Goal: Download file/media

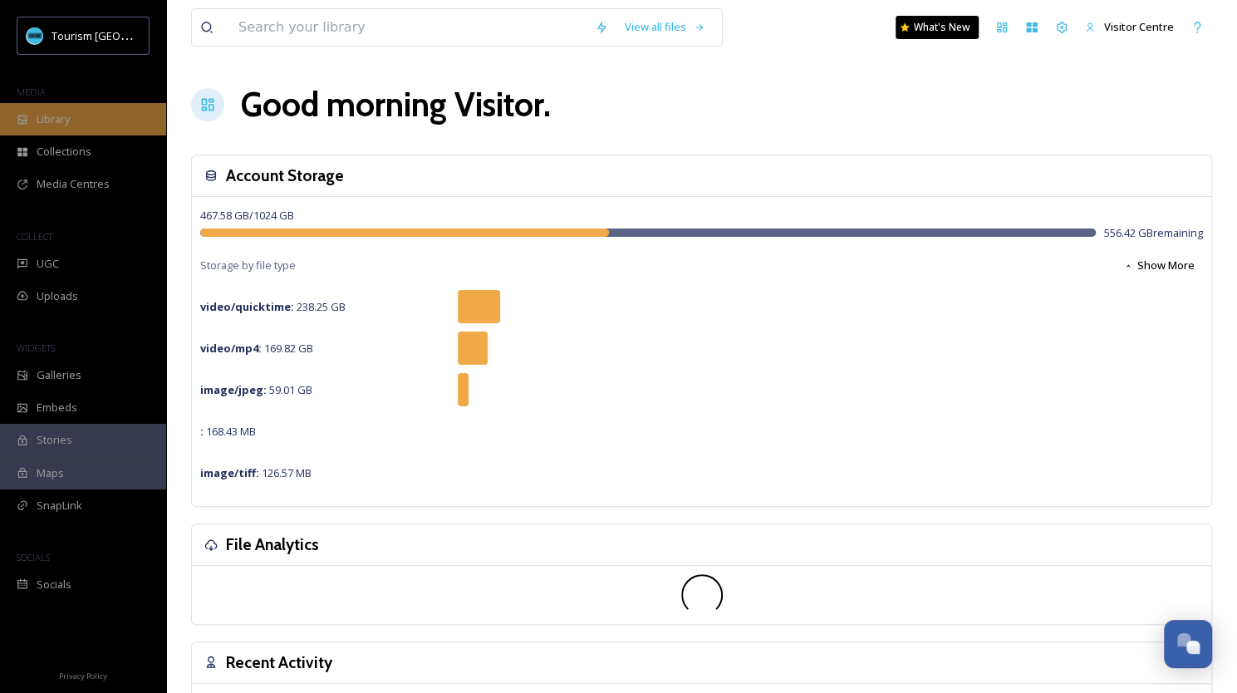
click at [78, 110] on div "Library" at bounding box center [83, 119] width 166 height 32
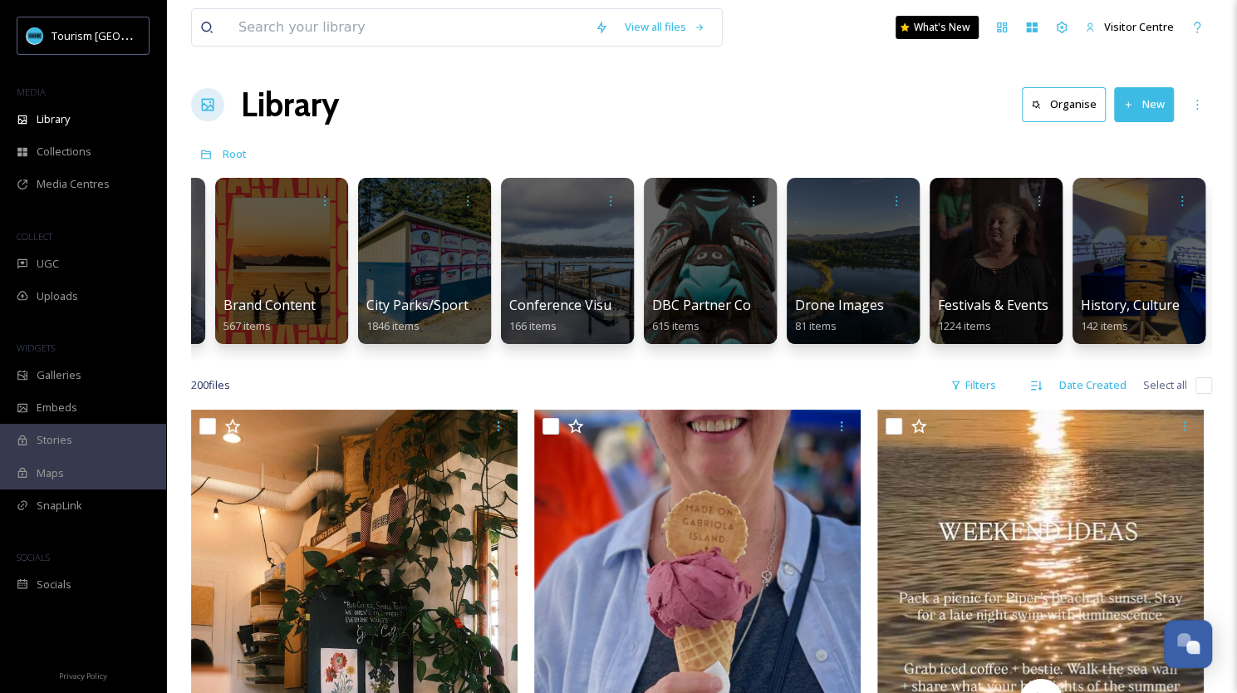
scroll to position [0, 266]
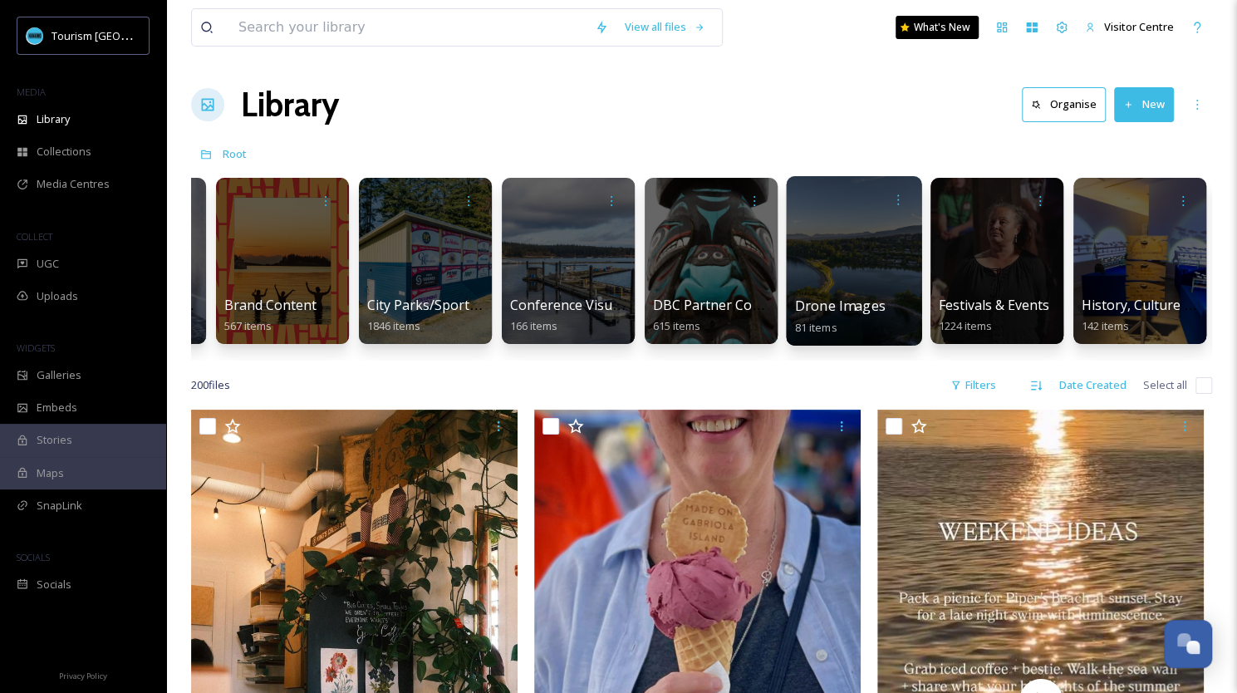
click at [850, 267] on div at bounding box center [853, 260] width 135 height 169
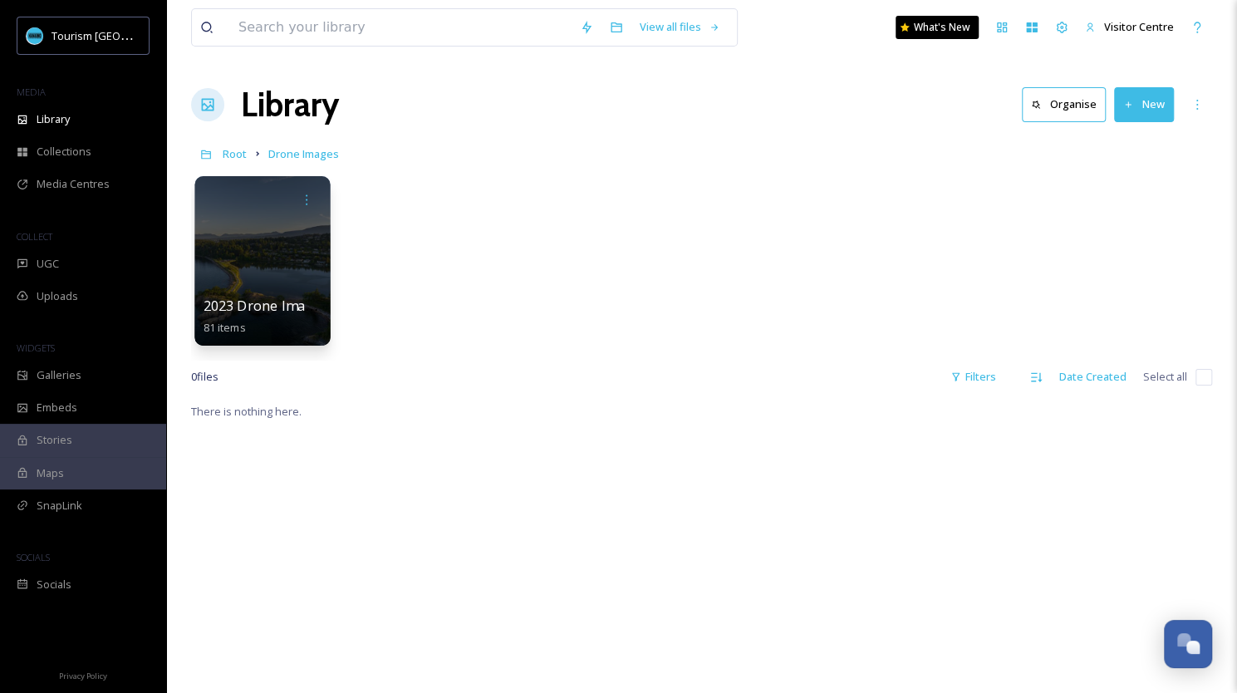
click at [247, 323] on div "2023 Drone Images 81 items" at bounding box center [262, 317] width 119 height 42
click at [277, 254] on div at bounding box center [261, 260] width 135 height 169
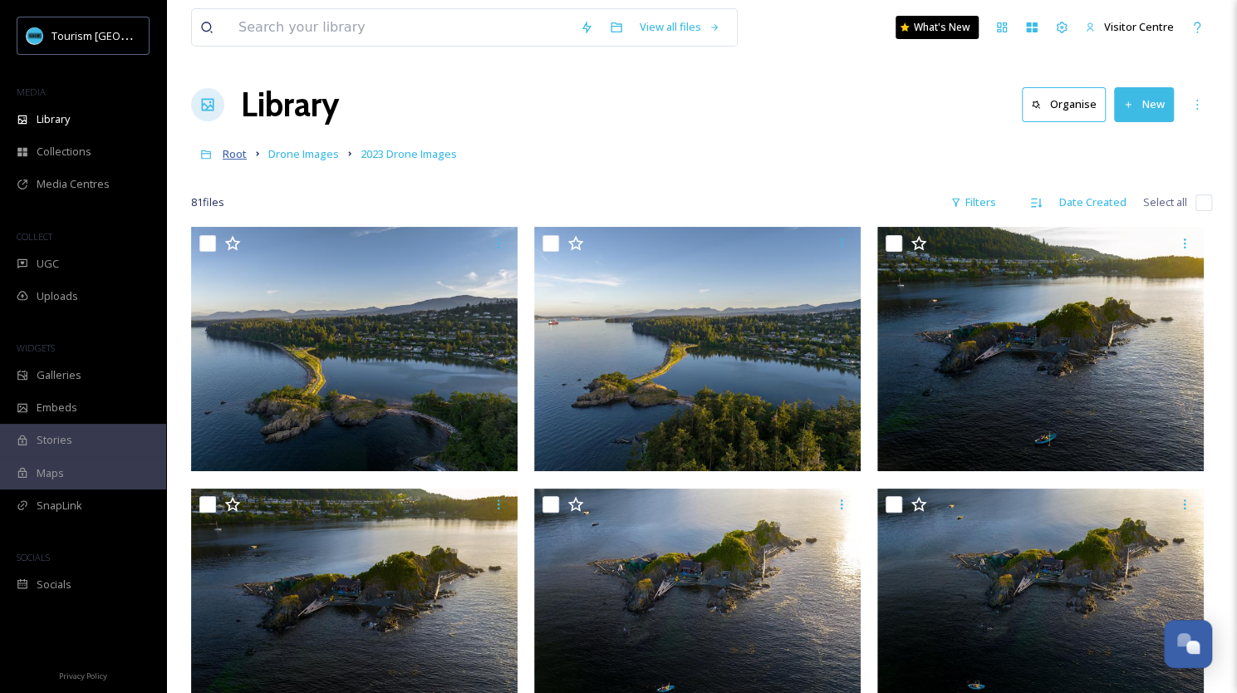
click at [232, 159] on span "Root" at bounding box center [235, 153] width 24 height 15
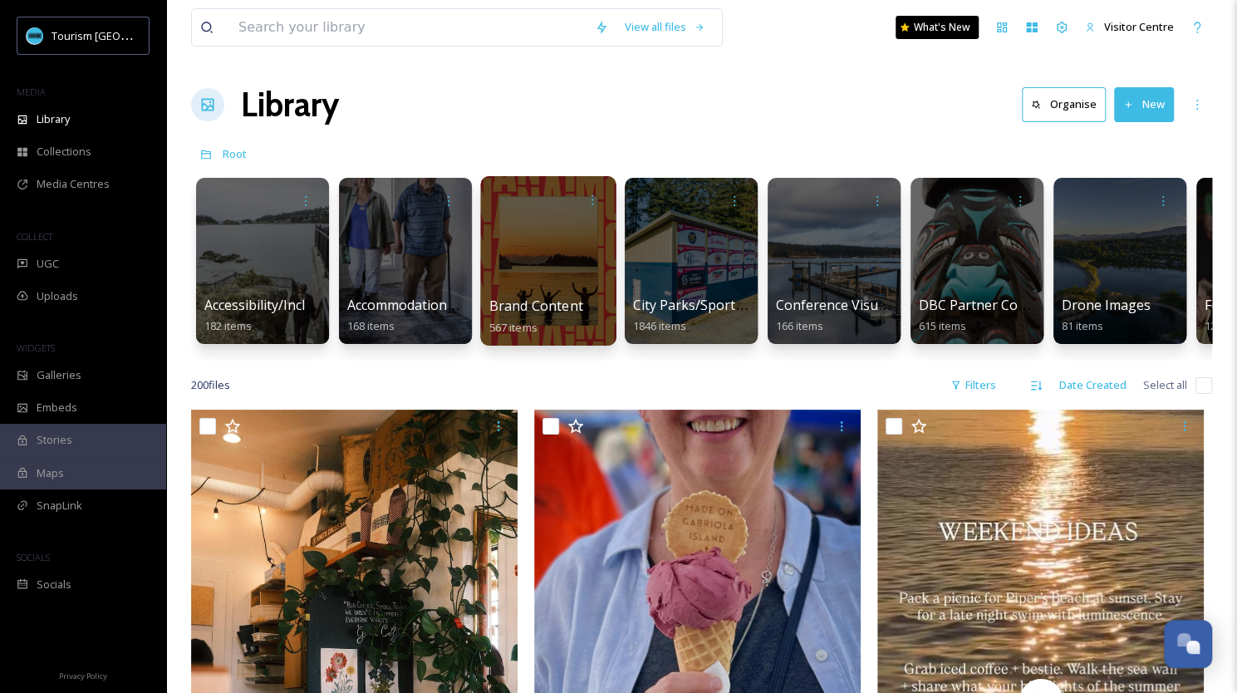
click at [561, 247] on div at bounding box center [547, 260] width 135 height 169
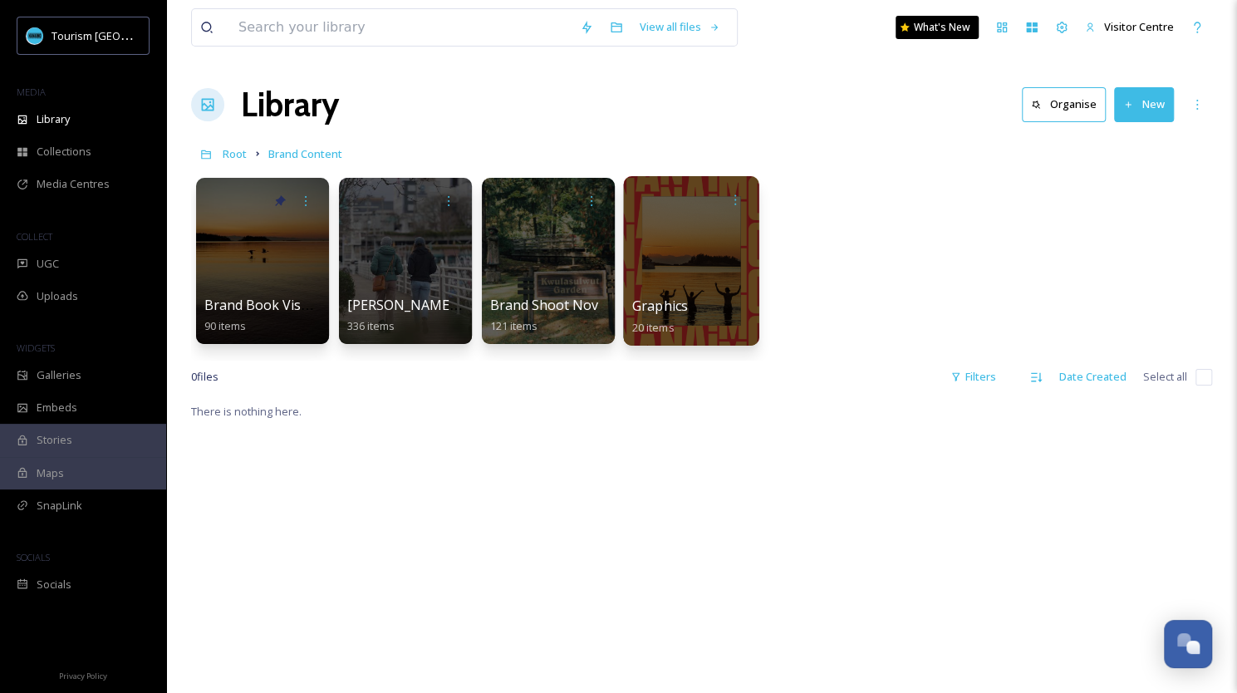
click at [714, 271] on div at bounding box center [690, 260] width 135 height 169
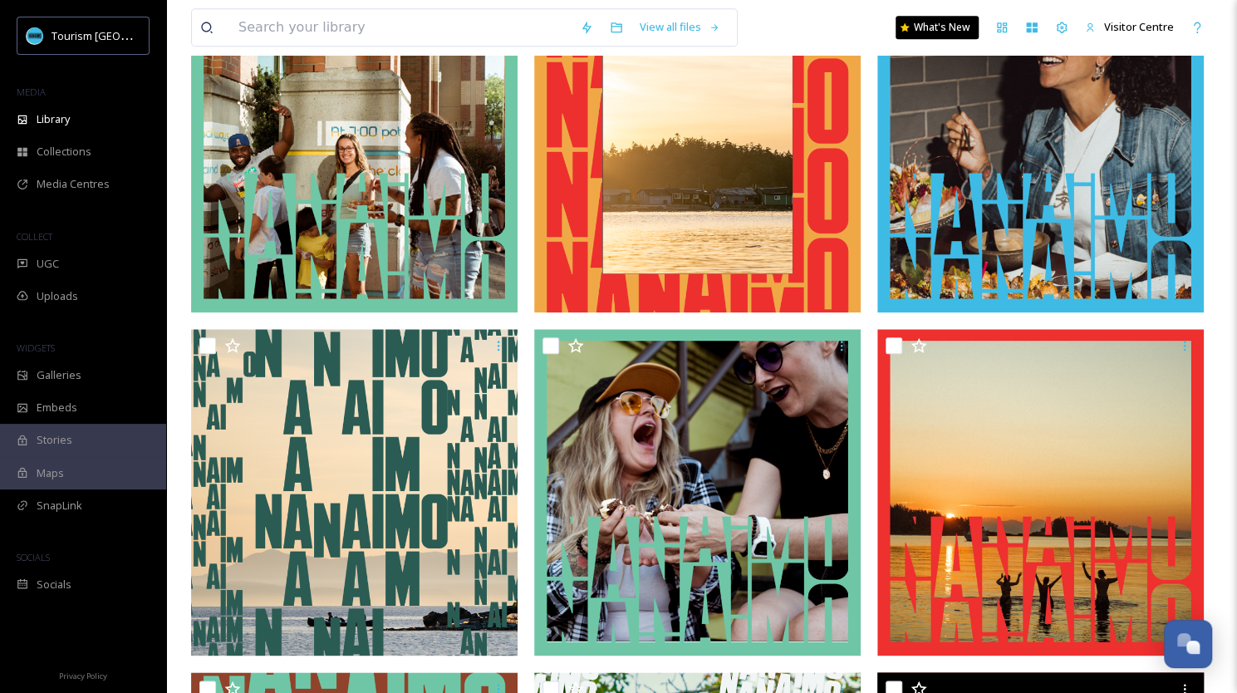
scroll to position [926, 0]
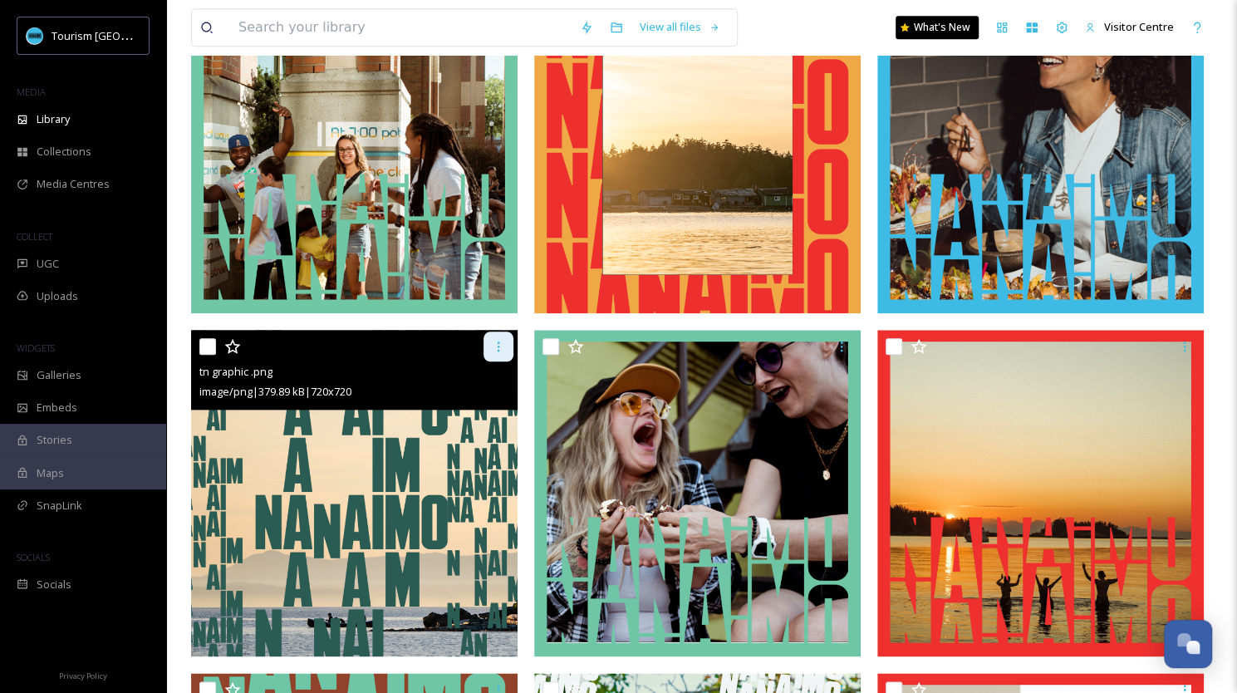
click at [497, 348] on icon at bounding box center [498, 346] width 13 height 13
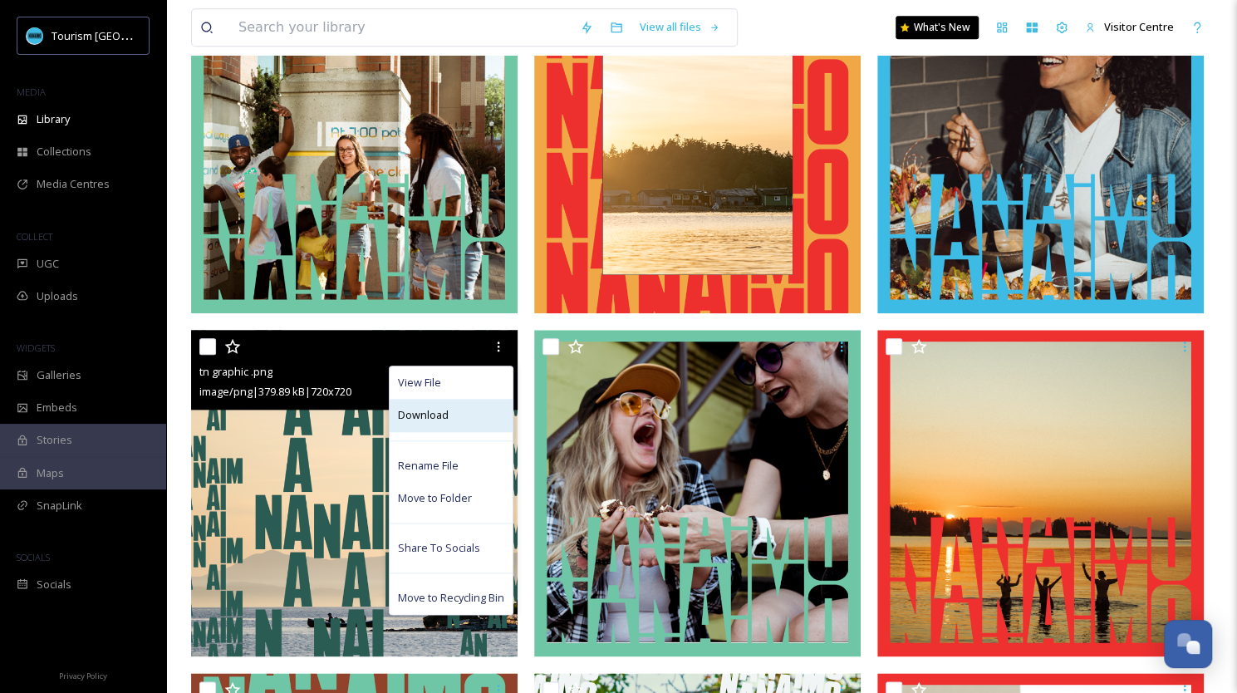
click at [458, 416] on div "Download" at bounding box center [450, 415] width 123 height 32
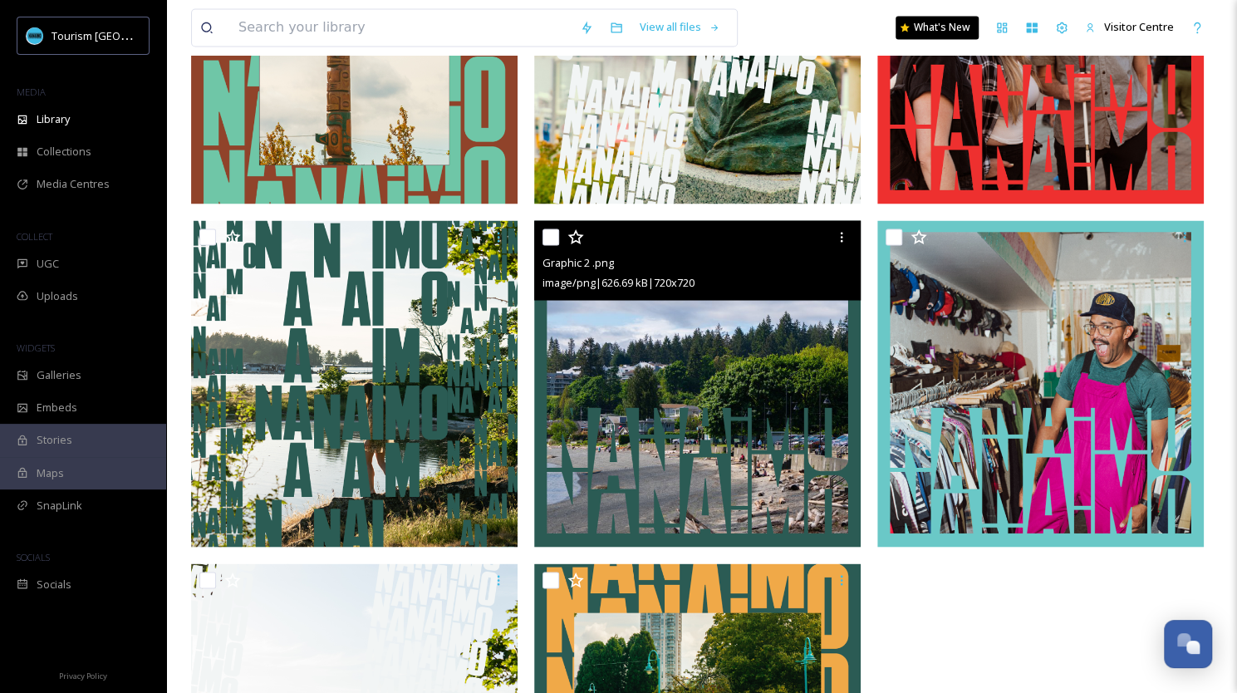
scroll to position [1721, 0]
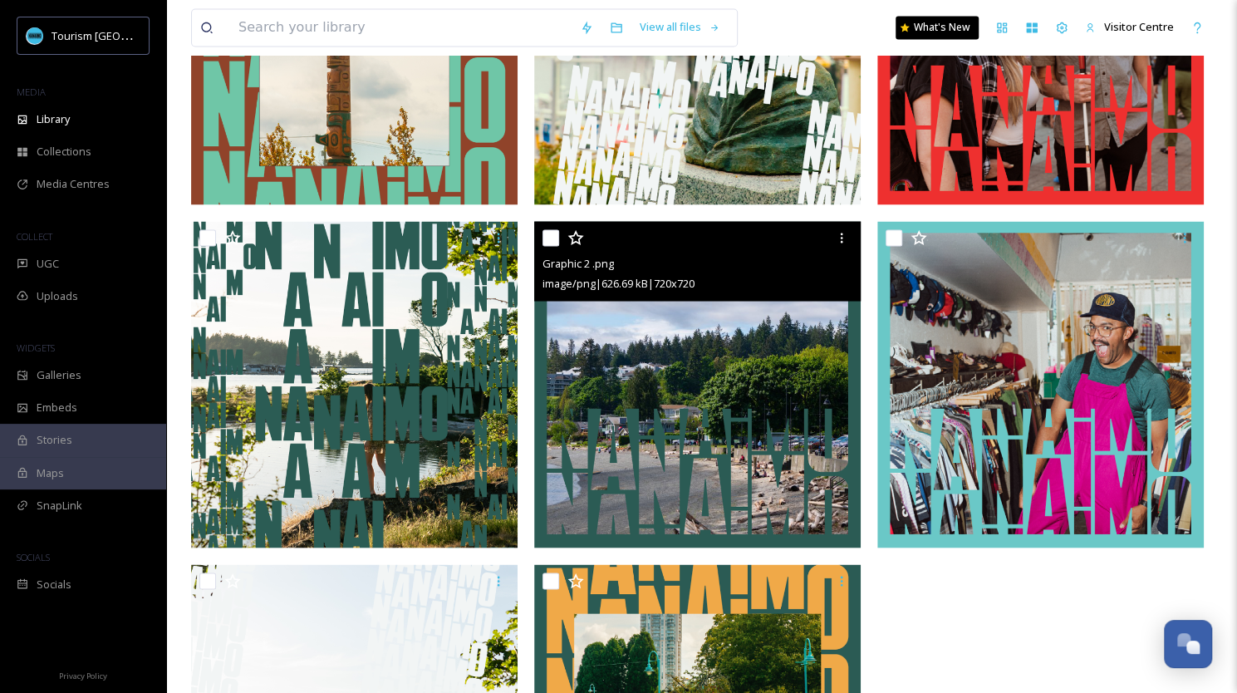
click at [722, 401] on img at bounding box center [697, 384] width 326 height 326
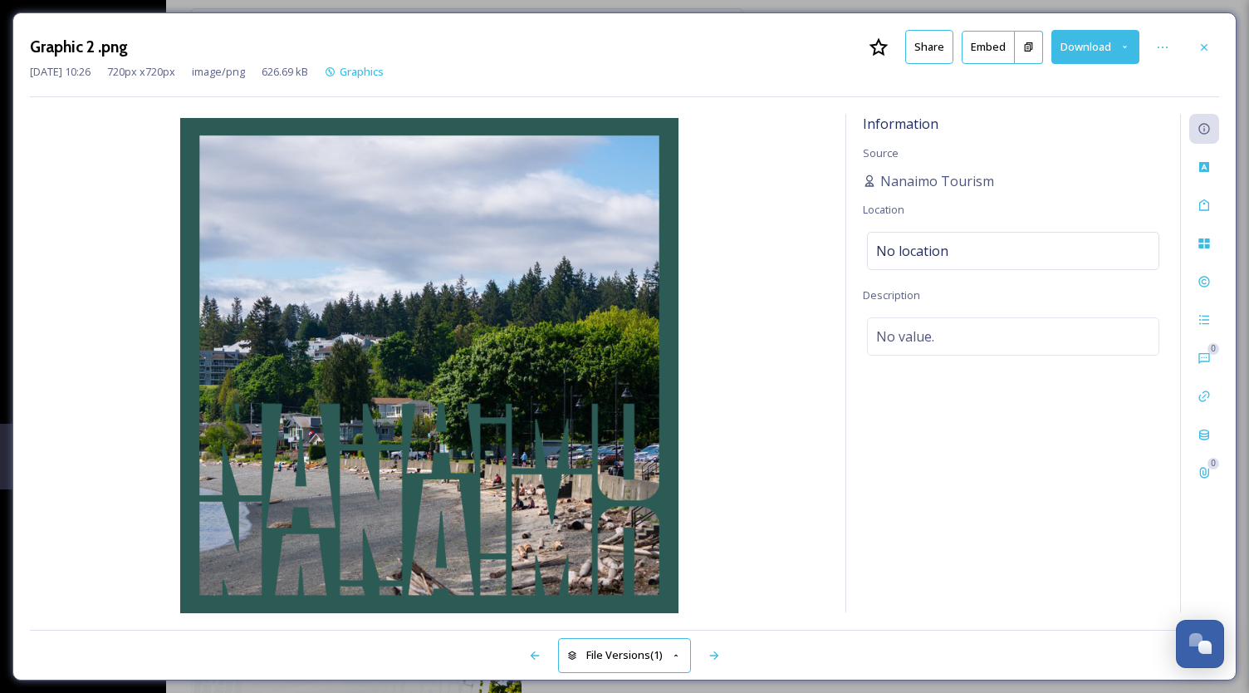
click at [1086, 60] on button "Download" at bounding box center [1095, 47] width 88 height 34
click at [1051, 84] on span "Download Original (720 x 720)" at bounding box center [1057, 85] width 145 height 16
click at [1197, 45] on icon at bounding box center [1203, 47] width 13 height 13
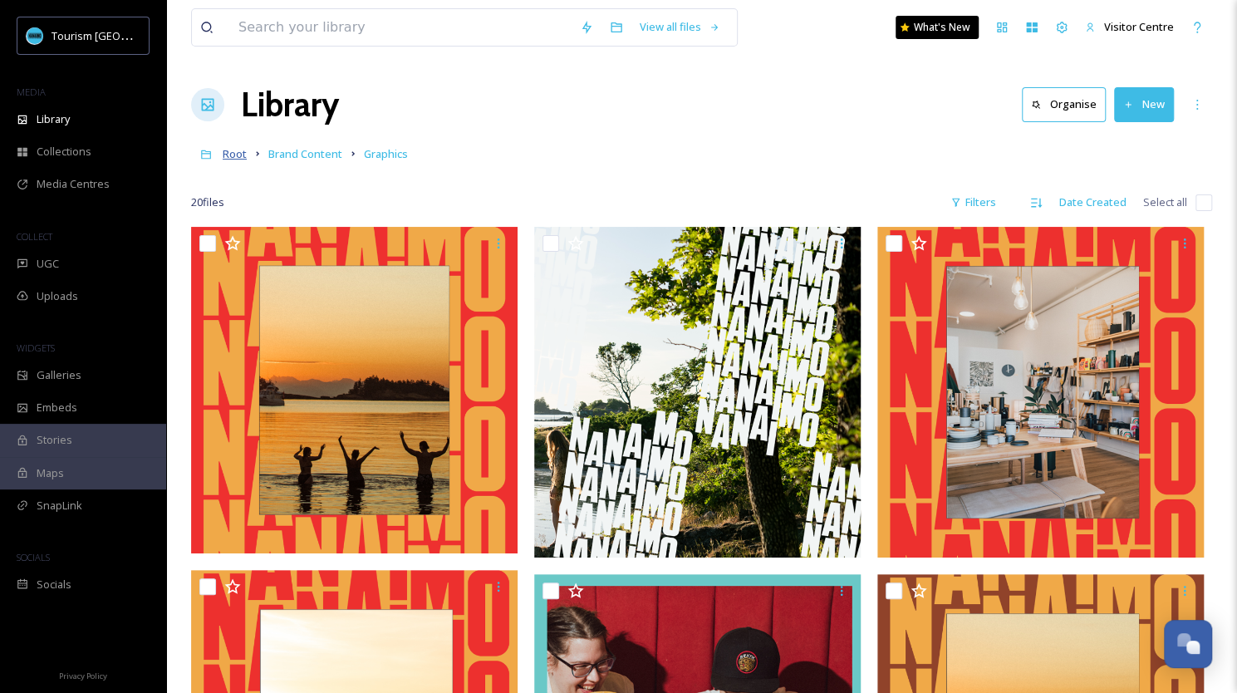
click at [232, 158] on span "Root" at bounding box center [235, 153] width 24 height 15
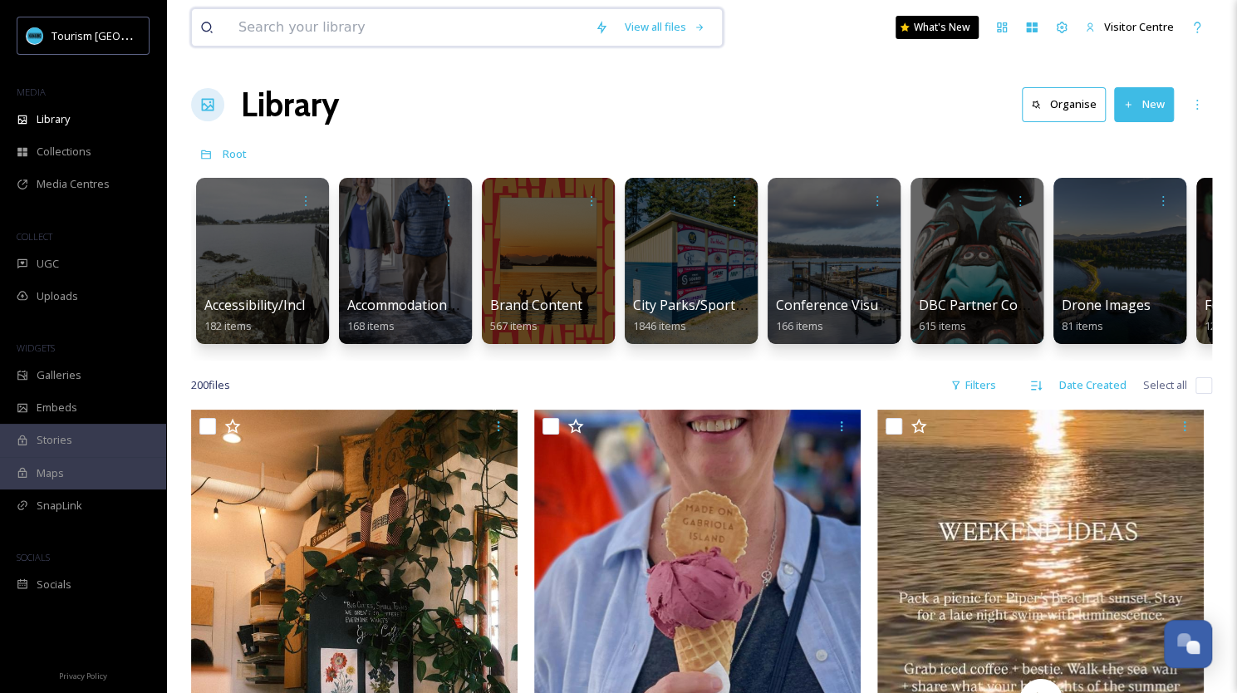
click at [351, 33] on input at bounding box center [408, 27] width 356 height 37
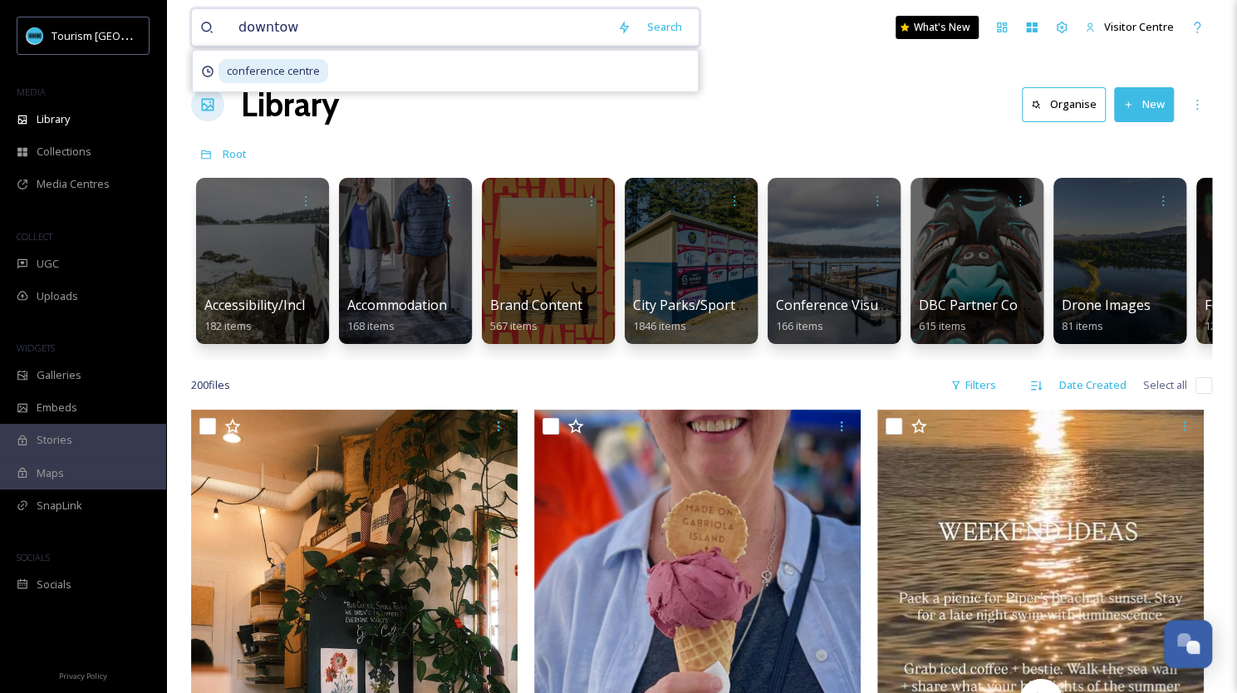
type input "downtown"
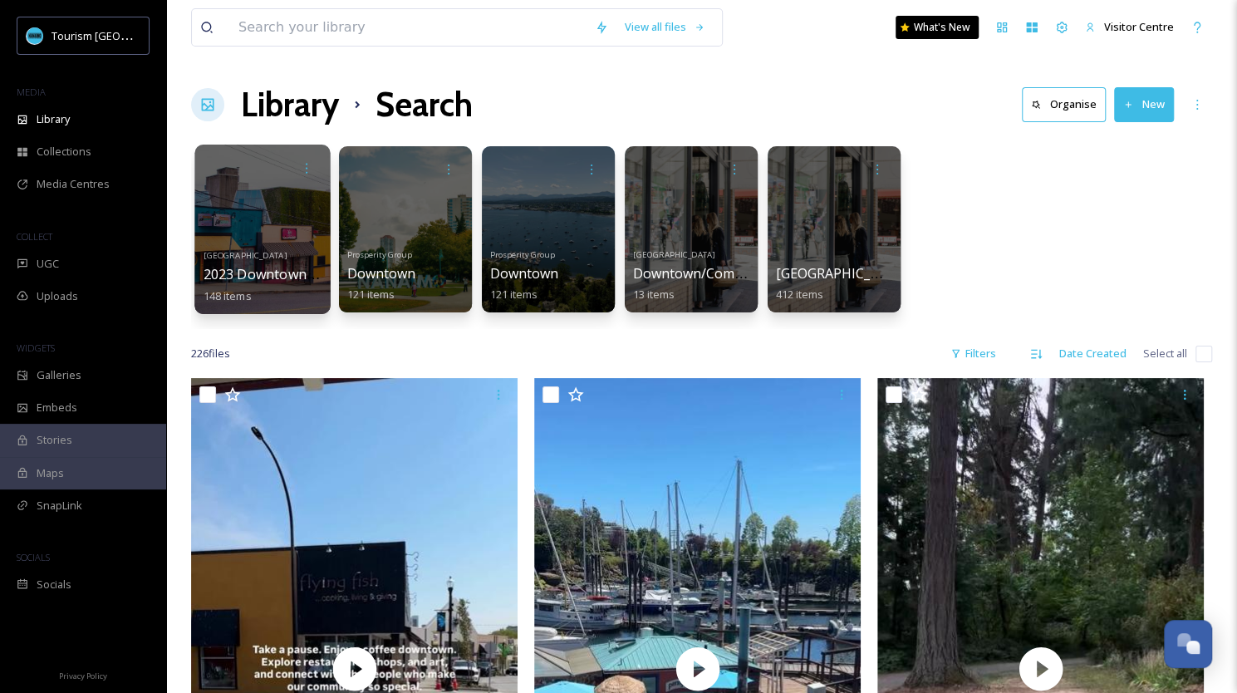
click at [237, 242] on div at bounding box center [261, 228] width 135 height 169
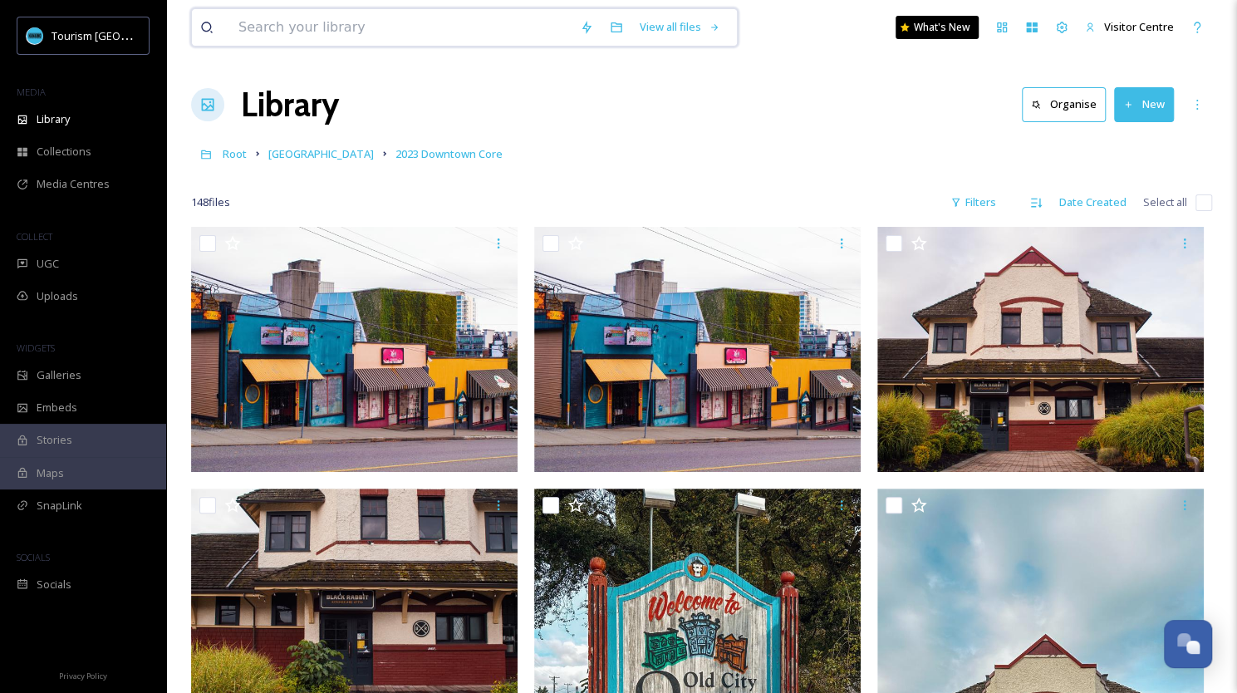
click at [334, 22] on input at bounding box center [400, 27] width 341 height 37
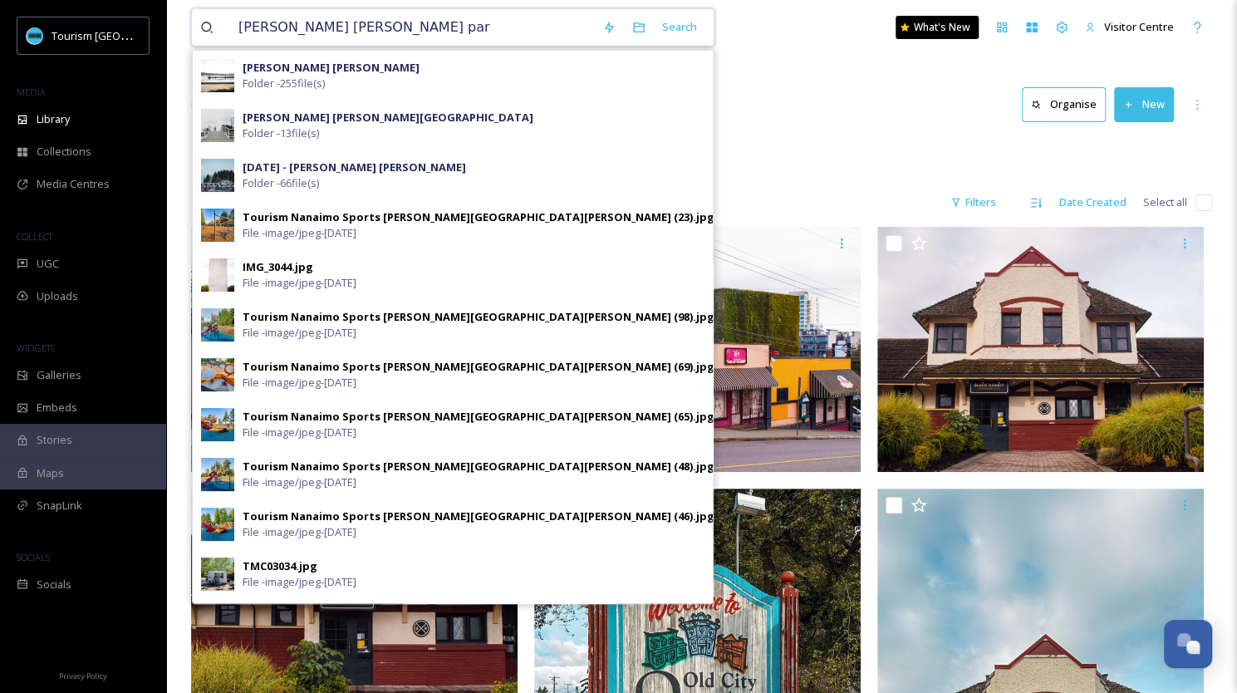
type input "[PERSON_NAME][GEOGRAPHIC_DATA][PERSON_NAME]"
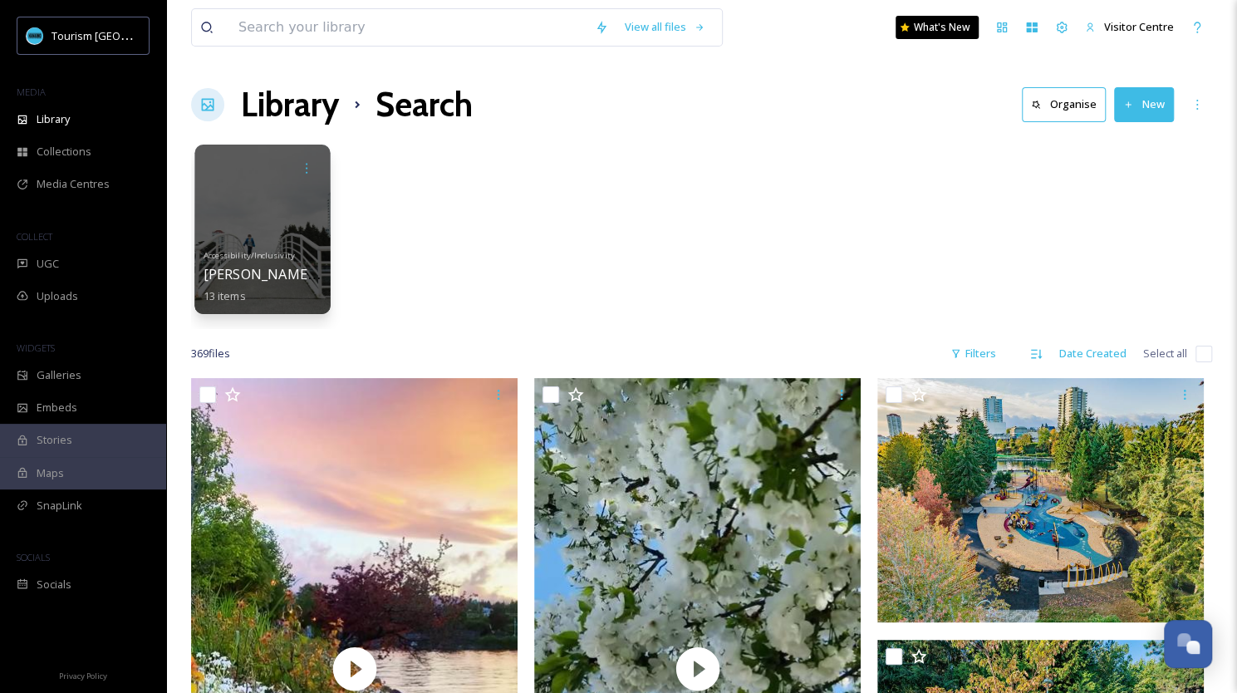
click at [257, 211] on div at bounding box center [261, 228] width 135 height 169
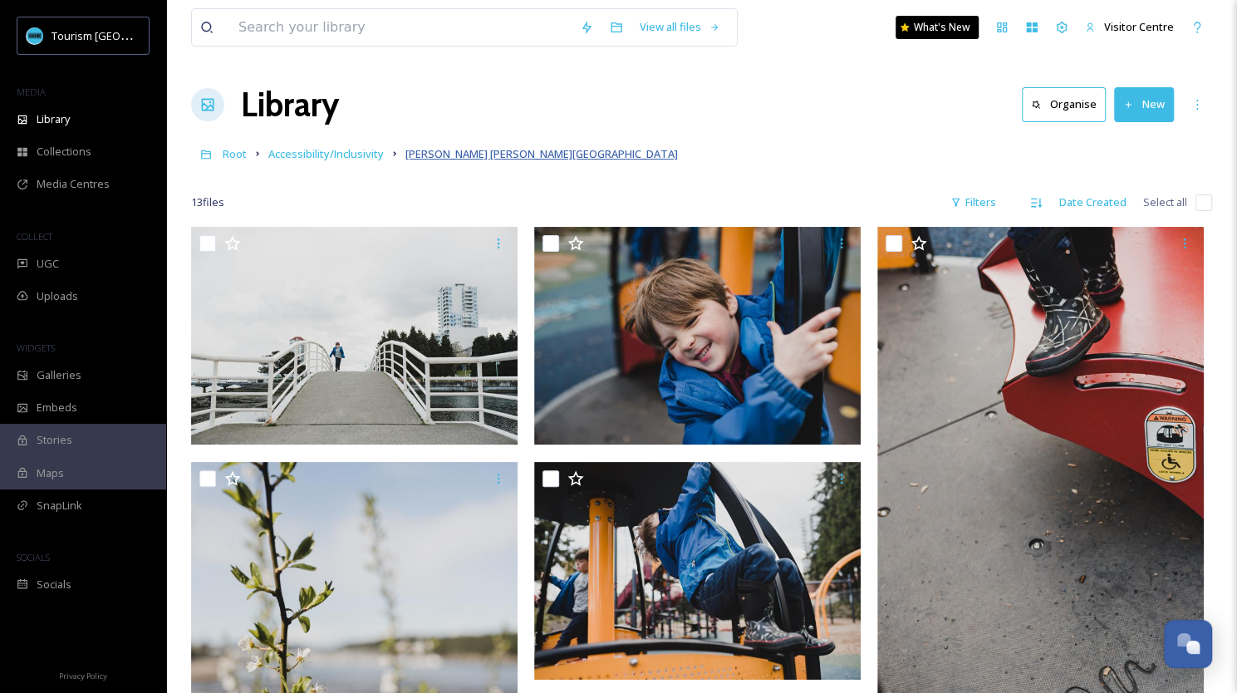
click at [467, 157] on span "[PERSON_NAME] [PERSON_NAME][GEOGRAPHIC_DATA]" at bounding box center [541, 153] width 272 height 15
click at [225, 153] on span "Root" at bounding box center [235, 153] width 24 height 15
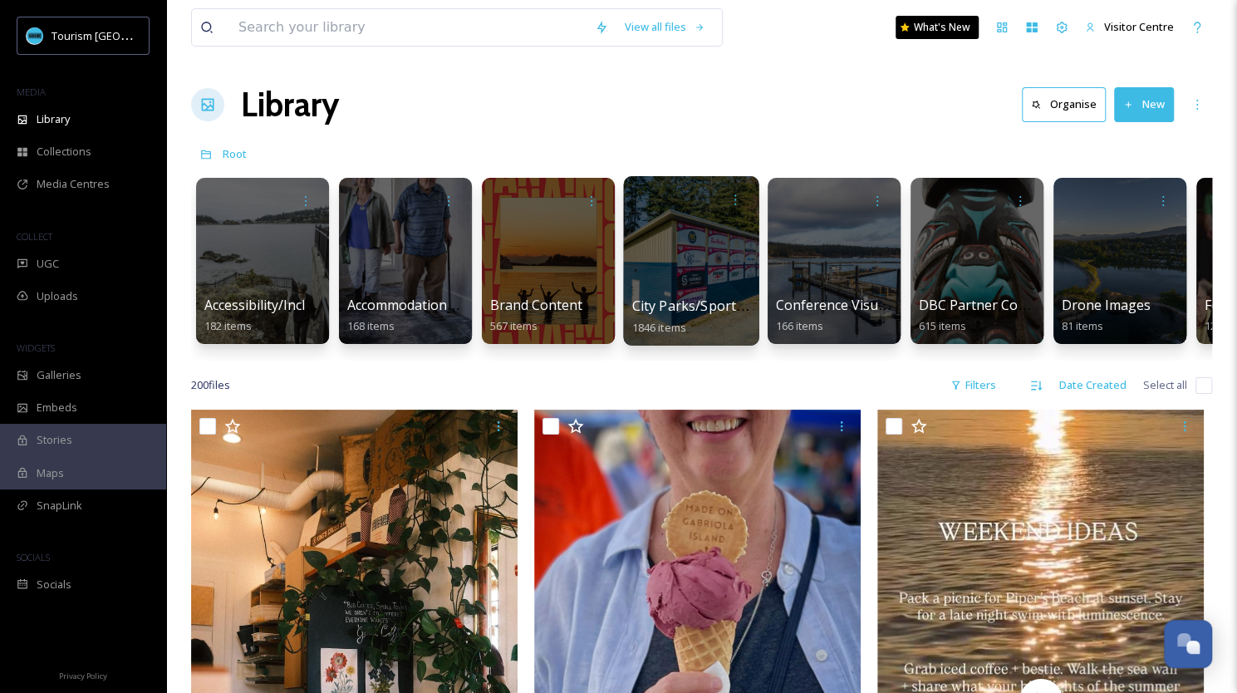
click at [695, 281] on div at bounding box center [690, 260] width 135 height 169
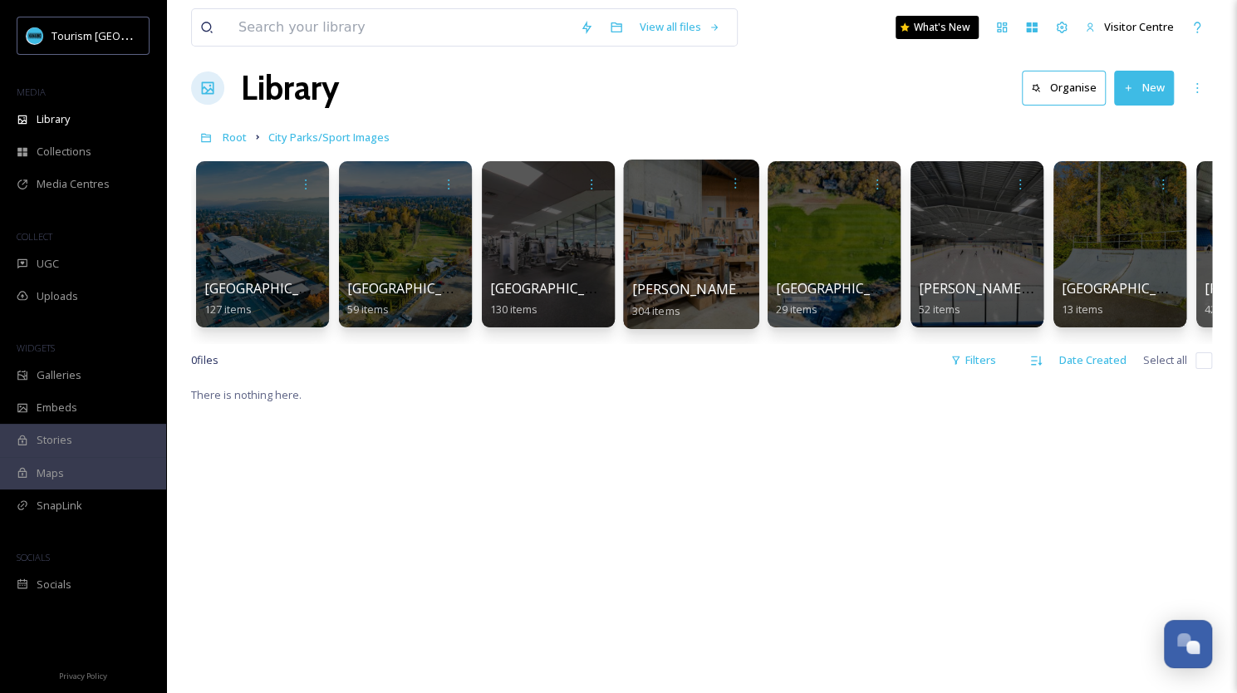
scroll to position [30, 0]
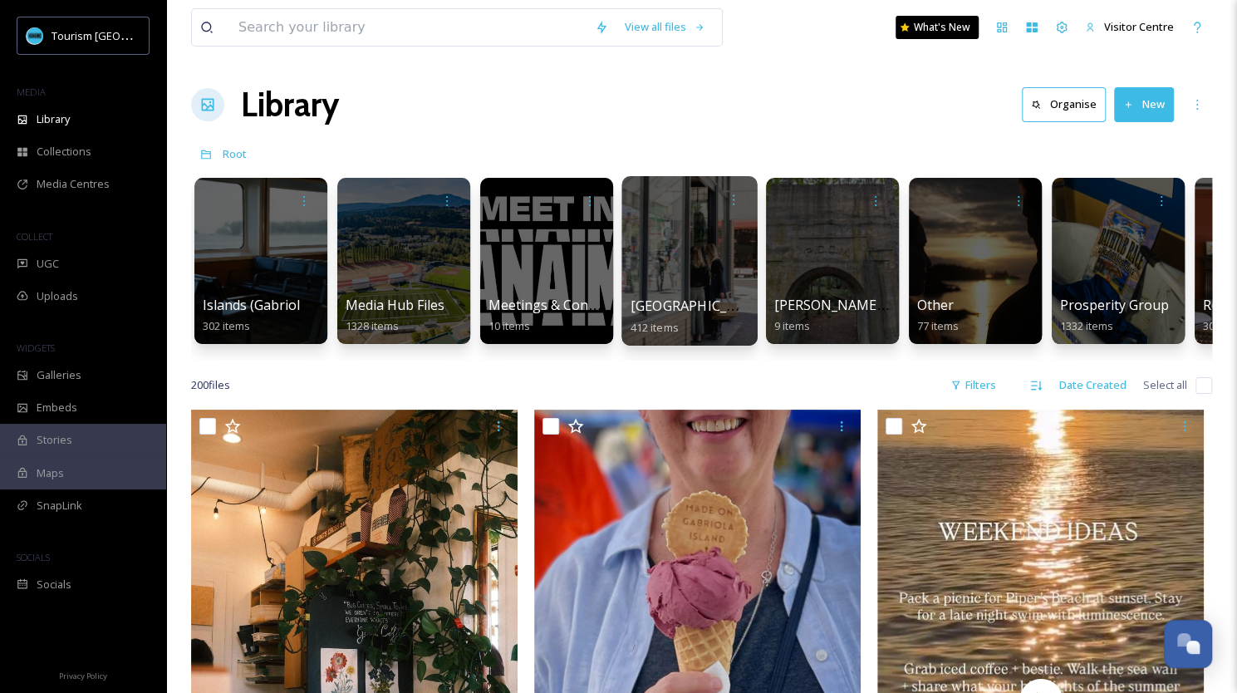
scroll to position [0, 1286]
click at [673, 305] on span "[GEOGRAPHIC_DATA]" at bounding box center [699, 305] width 136 height 18
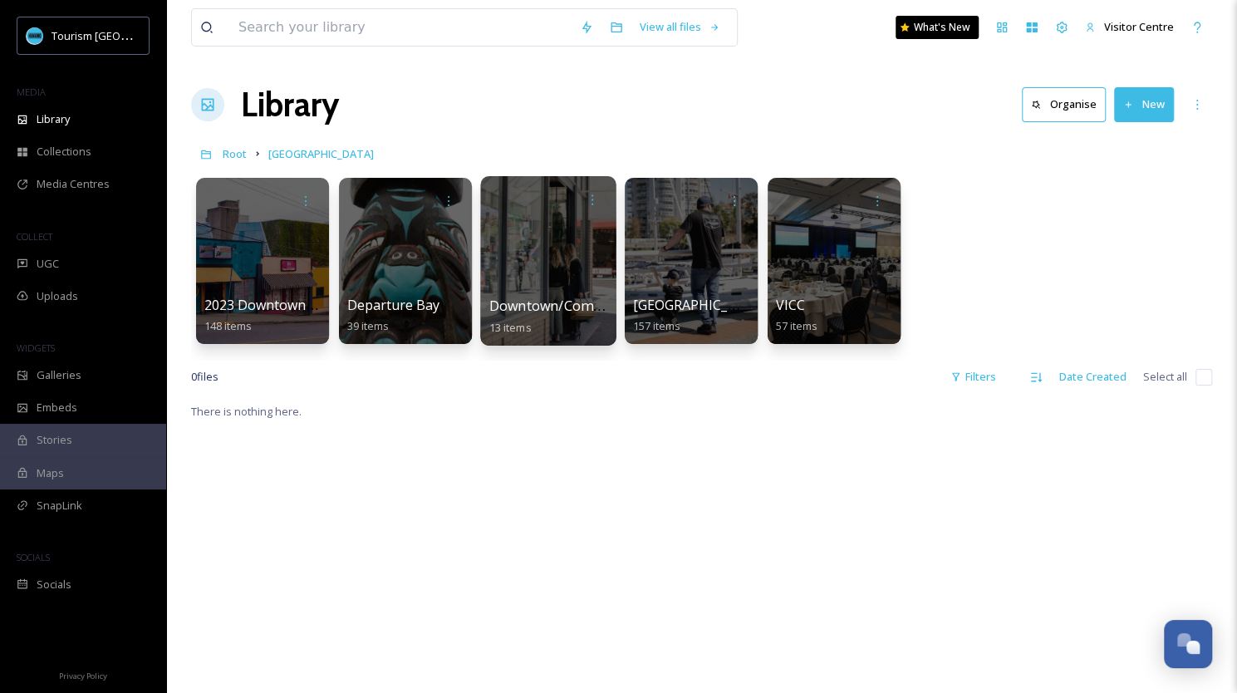
click at [553, 283] on div at bounding box center [547, 260] width 135 height 169
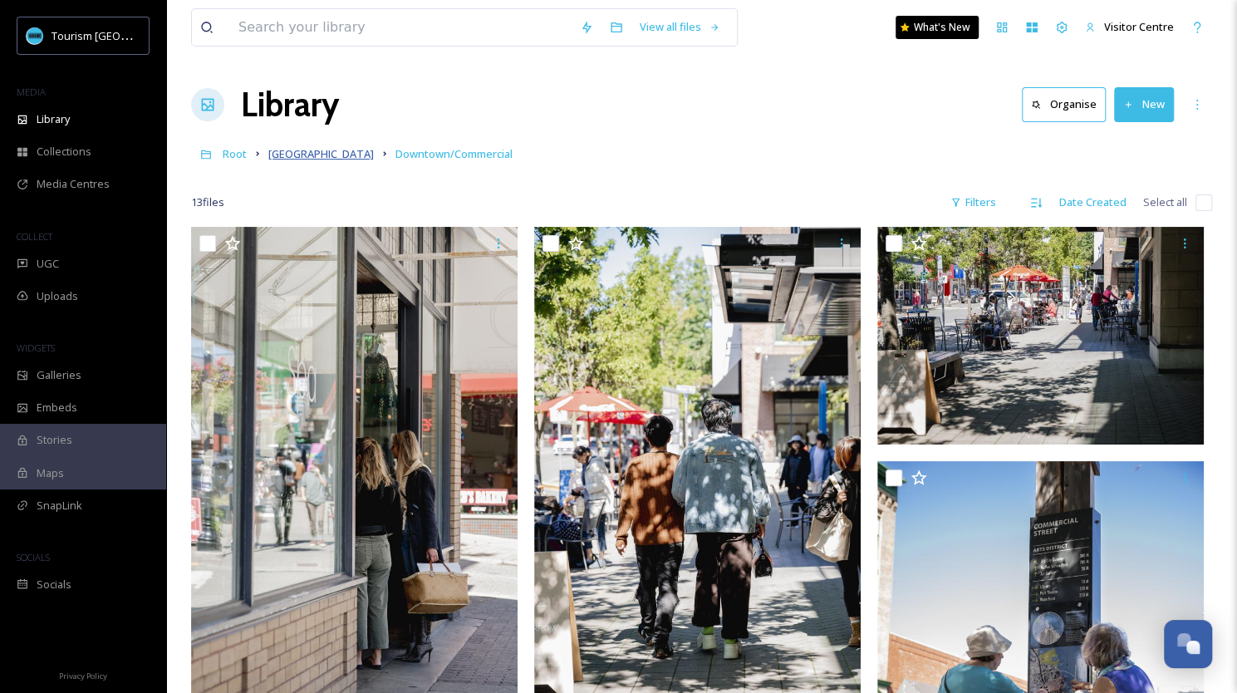
click at [370, 155] on span "[GEOGRAPHIC_DATA]" at bounding box center [320, 153] width 105 height 15
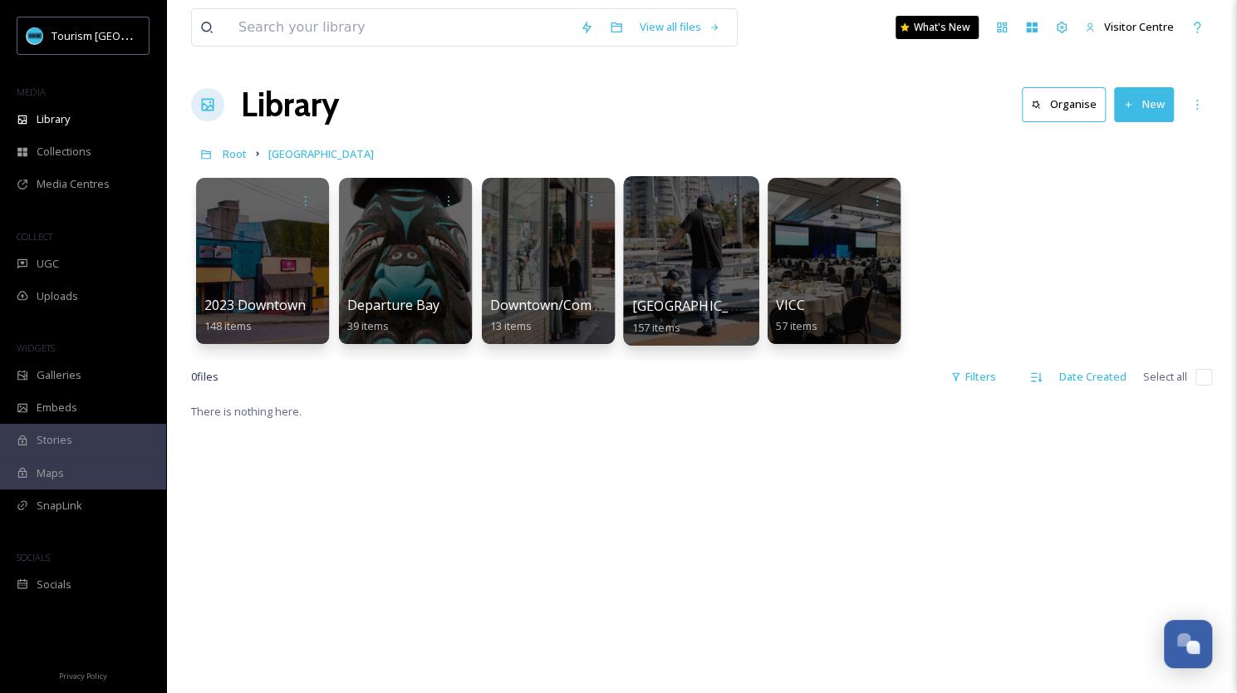
click at [642, 274] on div at bounding box center [690, 260] width 135 height 169
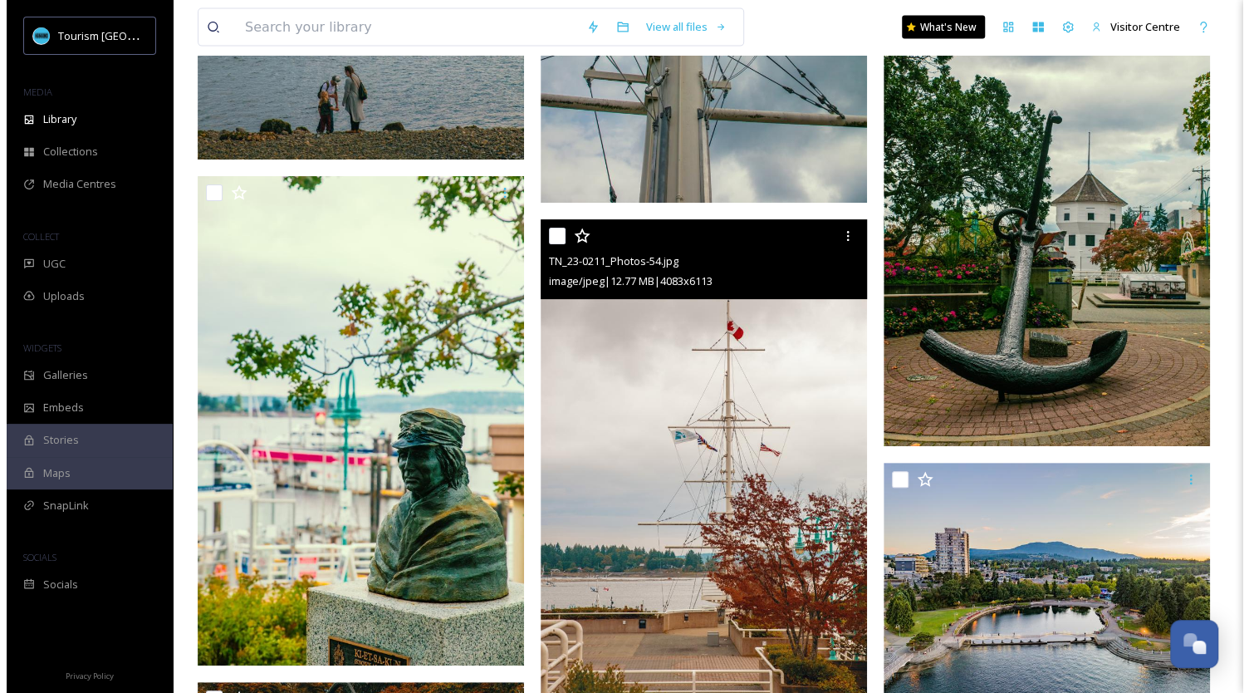
scroll to position [5916, 0]
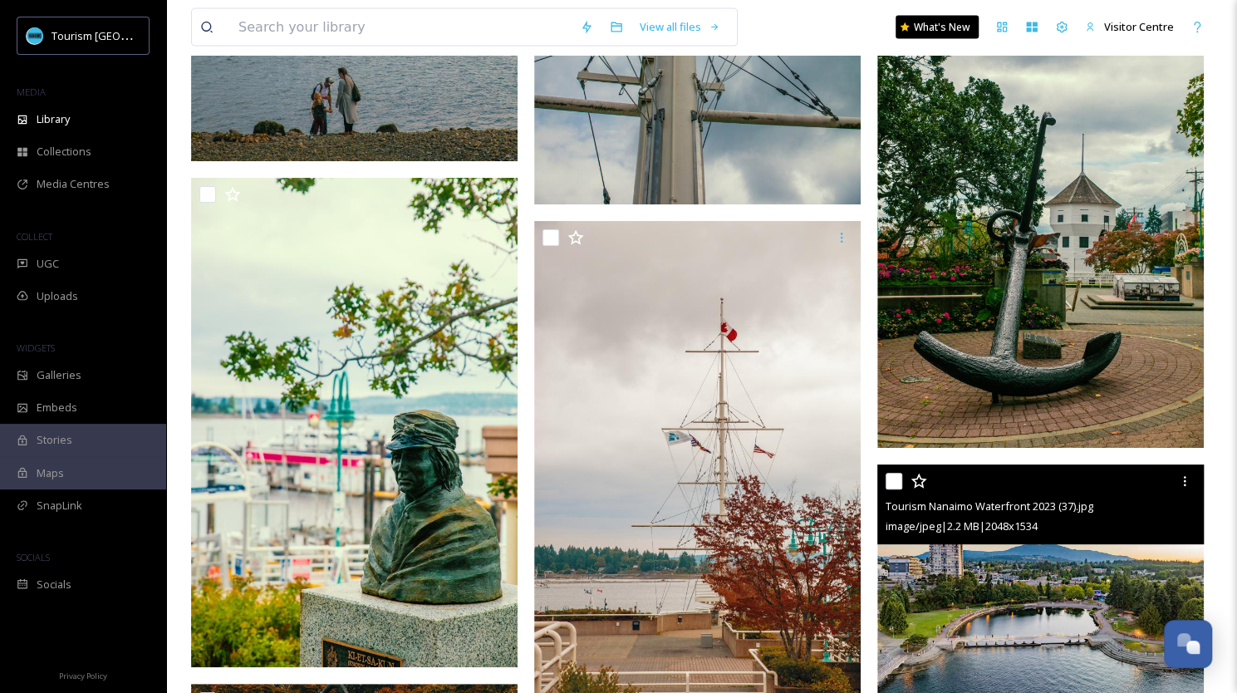
click at [1009, 640] on img at bounding box center [1040, 586] width 326 height 244
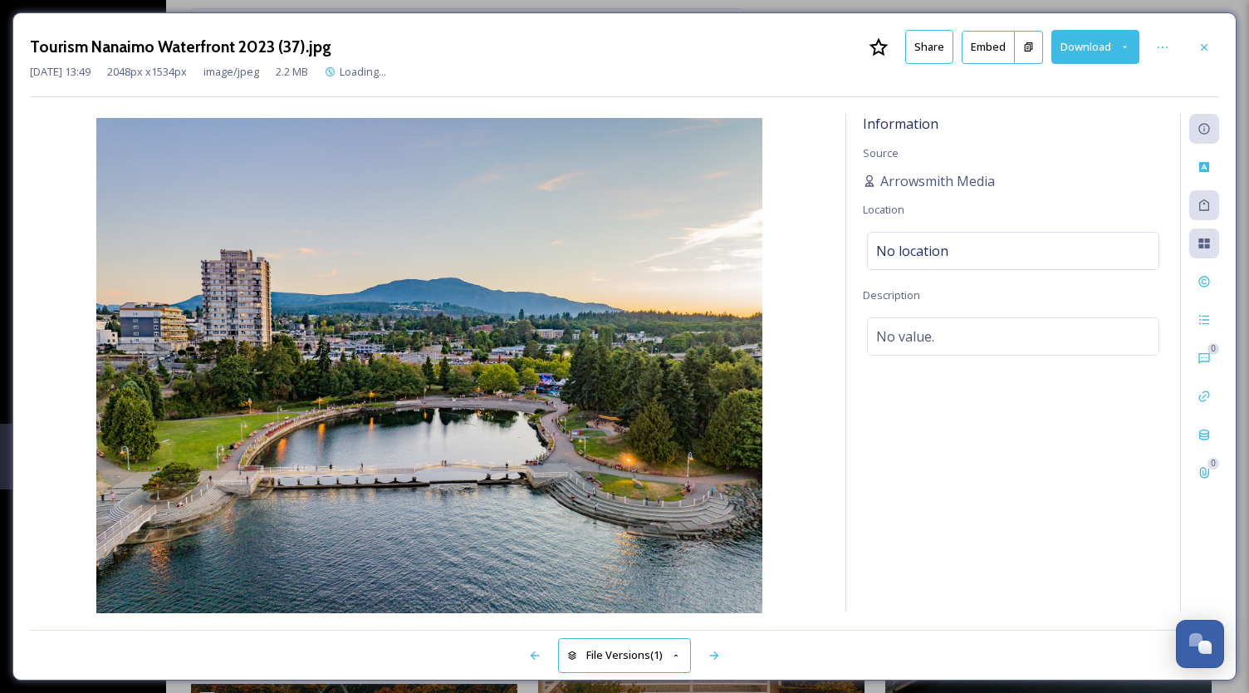
click at [1084, 51] on button "Download" at bounding box center [1095, 47] width 88 height 34
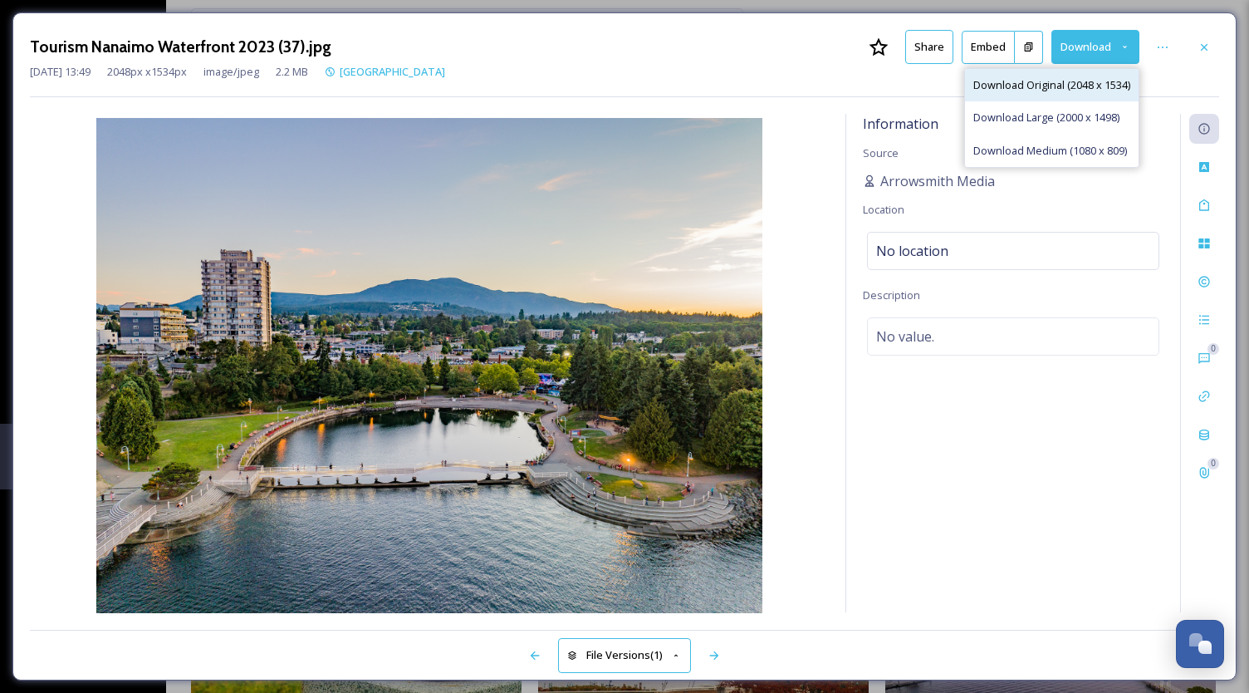
click at [1048, 79] on span "Download Original (2048 x 1534)" at bounding box center [1051, 85] width 157 height 16
